Goal: Information Seeking & Learning: Learn about a topic

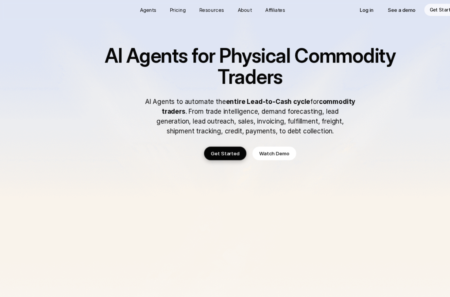
click at [4, 63] on img at bounding box center [225, 219] width 450 height 439
click at [129, 9] on p "Agents" at bounding box center [136, 10] width 14 height 7
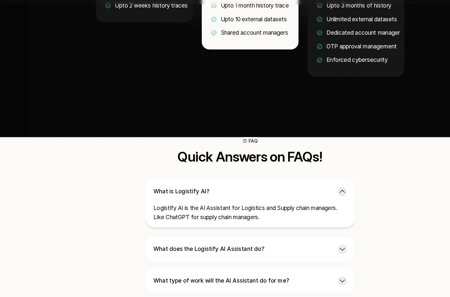
scroll to position [1493, 0]
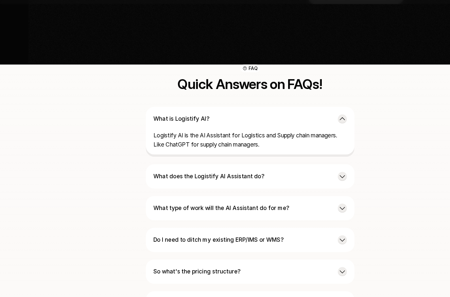
click at [280, 166] on p "What does the Logistify AI Assistant do?" at bounding box center [218, 170] width 154 height 8
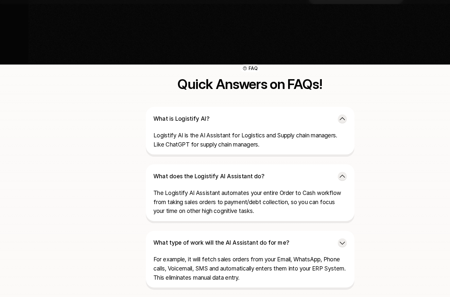
click at [276, 223] on p "What type of work will the AI Assistant do for me?" at bounding box center [218, 227] width 154 height 8
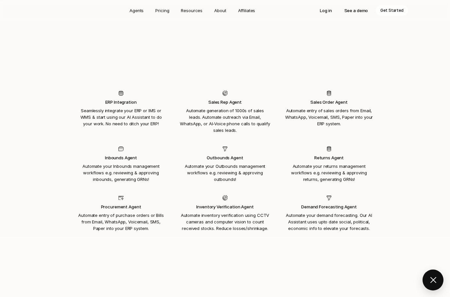
scroll to position [673, 0]
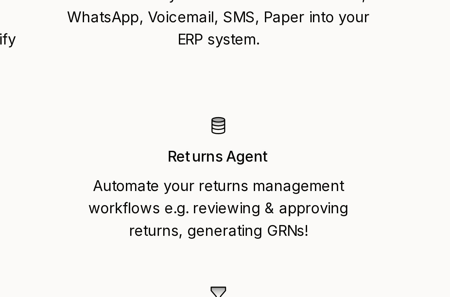
click at [278, 128] on div "Returns Agent Automate your returns management workflows e.g. reviewing & appro…" at bounding box center [328, 151] width 101 height 46
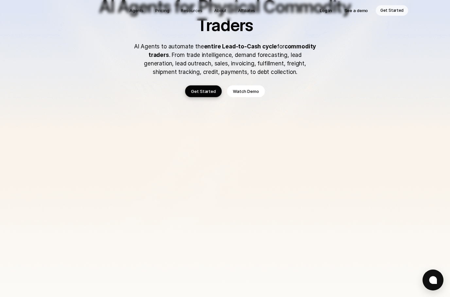
scroll to position [0, 0]
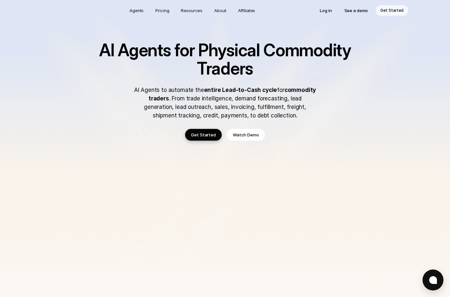
click at [195, 4] on div "Agents Pricing Resources About Affiliates Log in See a demo Get Started" at bounding box center [225, 10] width 450 height 21
click at [197, 19] on div "Agents Pricing Resources About Affiliates Log in See a demo Get Started" at bounding box center [225, 10] width 450 height 21
click at [259, 140] on img at bounding box center [225, 219] width 450 height 439
click at [256, 136] on p "Watch Demo" at bounding box center [246, 134] width 26 height 7
